Goal: Navigation & Orientation: Find specific page/section

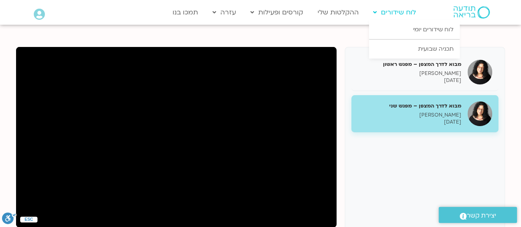
click at [395, 16] on link "לוח שידורים" at bounding box center [394, 13] width 51 height 16
click at [409, 30] on link "לוח שידורים יומי" at bounding box center [414, 29] width 91 height 19
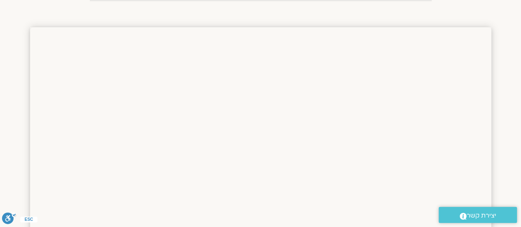
scroll to position [800, 0]
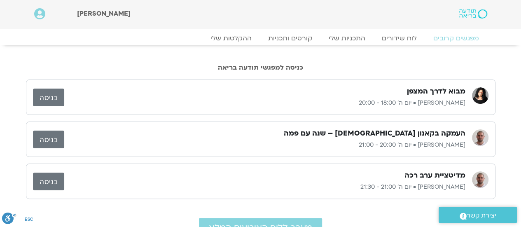
click at [51, 98] on link "כניסה" at bounding box center [48, 98] width 31 height 18
